Goal: Information Seeking & Learning: Understand process/instructions

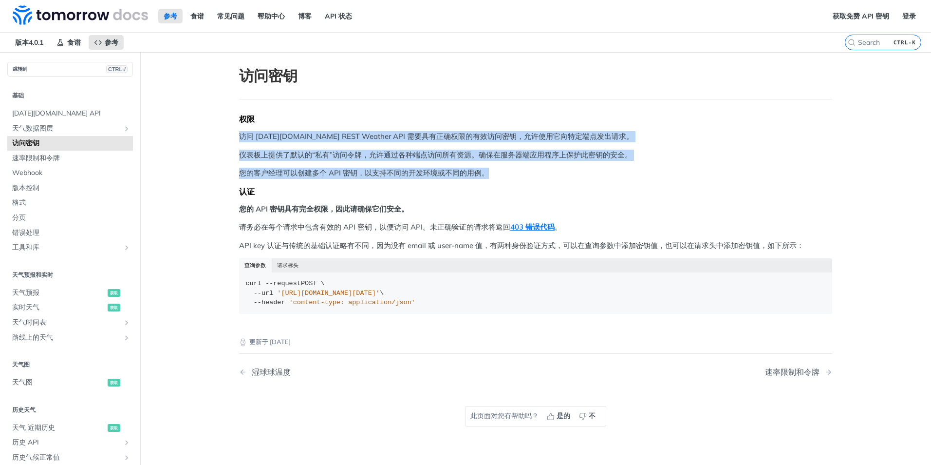
drag, startPoint x: 224, startPoint y: 138, endPoint x: 639, endPoint y: 171, distance: 416.7
click at [639, 171] on article "访问密钥 权限 访问 Tomorrow.io REST Weather API 需要具有正确权限的有效访问密钥，允许使用它向特定端点发出请求。 仪表板上提供了…" at bounding box center [535, 284] width 623 height 465
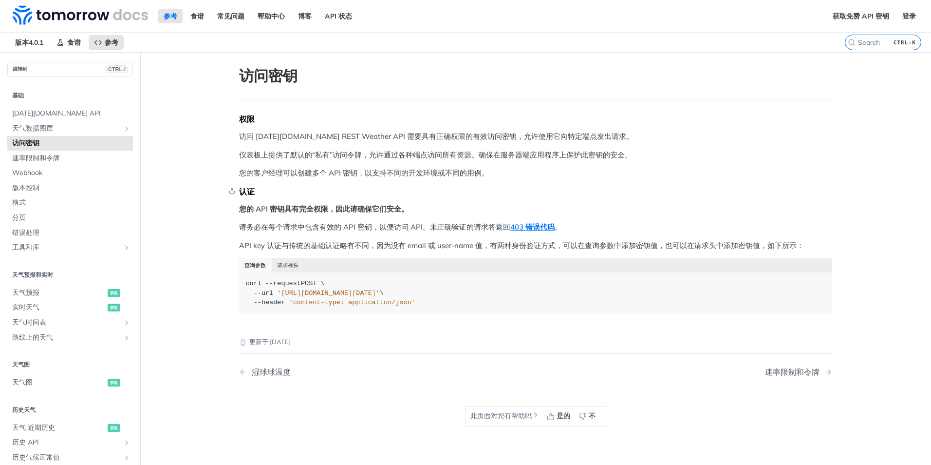
drag, startPoint x: 639, startPoint y: 171, endPoint x: 495, endPoint y: 186, distance: 144.9
click at [495, 186] on div "认证" at bounding box center [535, 191] width 593 height 10
drag, startPoint x: 220, startPoint y: 168, endPoint x: 539, endPoint y: 176, distance: 319.1
click at [539, 176] on article "访问密钥 权限 访问 Tomorrow.io REST Weather API 需要具有正确权限的有效访问密钥，允许使用它向特定端点发出请求。 仪表板上提供了…" at bounding box center [535, 284] width 623 height 465
click at [539, 176] on p "您的客户经理可以创建多个 API 密钥，以支持不同的开发环境或不同的用例。" at bounding box center [535, 173] width 593 height 11
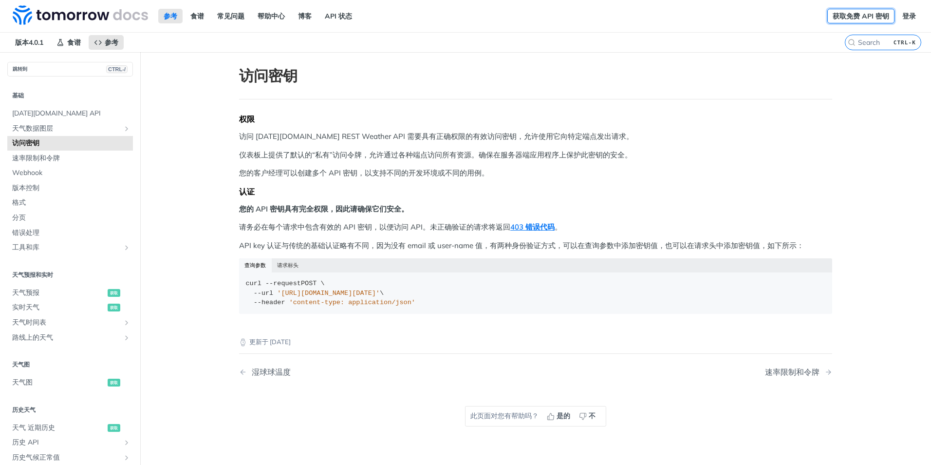
click at [854, 14] on link "获取免费 API 密钥" at bounding box center [860, 16] width 67 height 15
click at [865, 17] on link "获取免费 API 密钥" at bounding box center [860, 16] width 67 height 15
click at [848, 13] on link "获取免费 API 密钥" at bounding box center [860, 16] width 67 height 15
click at [897, 12] on link "登录" at bounding box center [909, 16] width 24 height 15
